Goal: Task Accomplishment & Management: Manage account settings

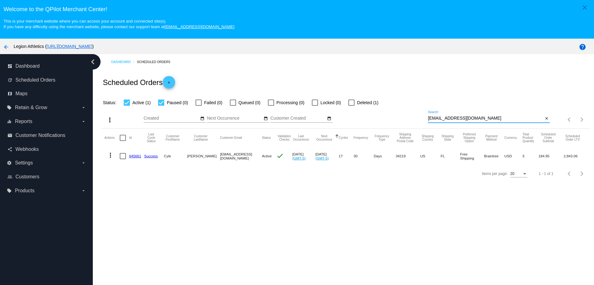
drag, startPoint x: 480, startPoint y: 119, endPoint x: 407, endPoint y: 118, distance: 72.7
click at [409, 118] on div "more_vert Sep Jan Feb Mar Apr 1" at bounding box center [345, 117] width 489 height 22
paste input "xcristosx@yahoo"
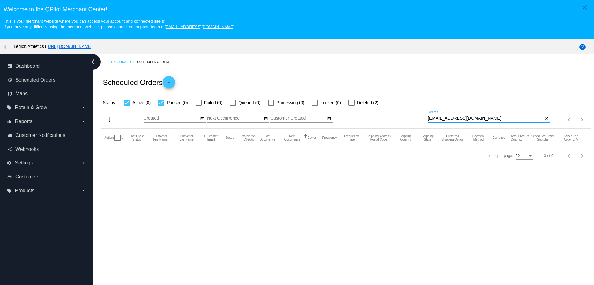
scroll to position [39, 0]
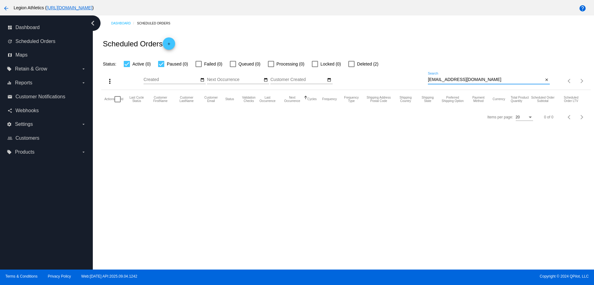
type input "xcristosx@yahoo.com"
click at [351, 65] on div at bounding box center [351, 64] width 6 height 6
click at [351, 67] on input "Deleted (2)" at bounding box center [351, 67] width 0 height 0
checkbox input "true"
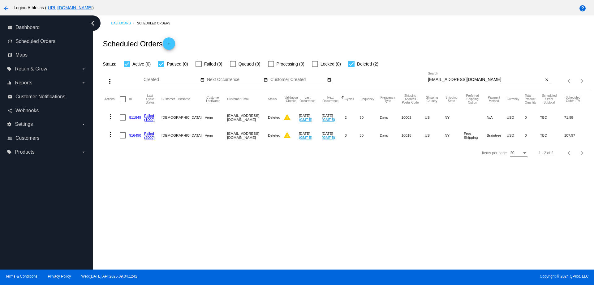
click at [108, 116] on mat-icon "more_vert" at bounding box center [110, 116] width 7 height 7
click at [173, 207] on div at bounding box center [297, 142] width 594 height 285
click at [138, 118] on link "811849" at bounding box center [135, 117] width 12 height 4
click at [132, 134] on link "916490" at bounding box center [135, 135] width 12 height 4
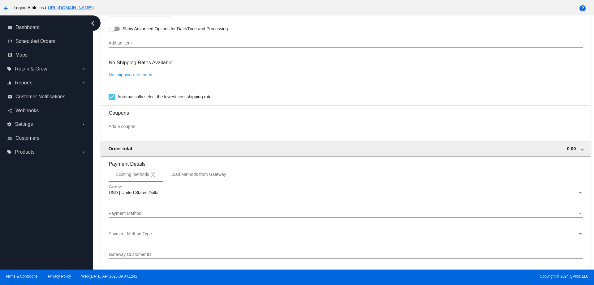
scroll to position [387, 0]
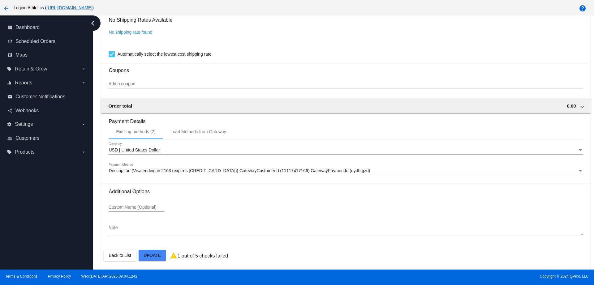
scroll to position [482, 0]
